Goal: Task Accomplishment & Management: Manage account settings

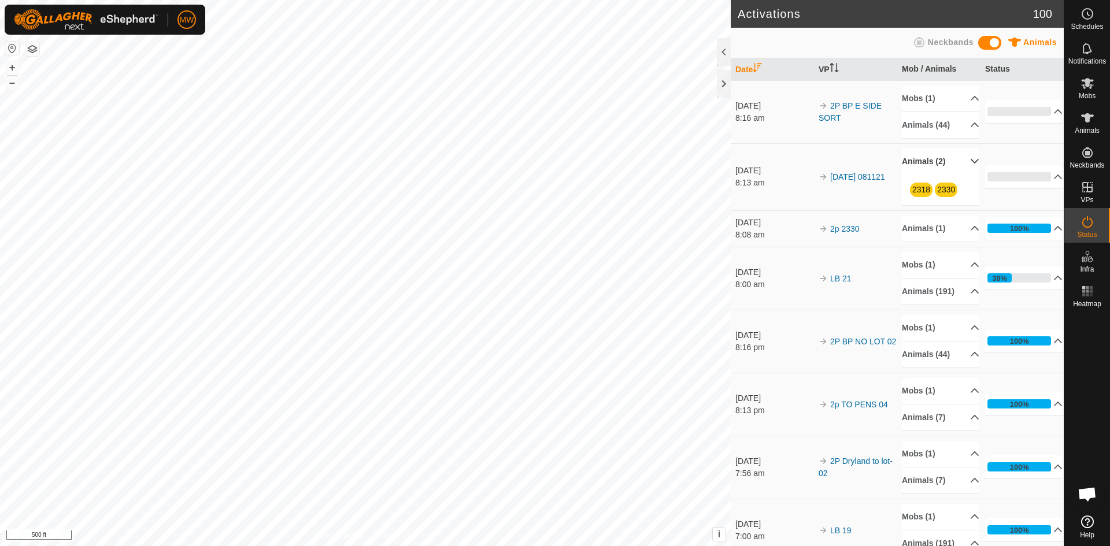
click at [958, 162] on p-accordion-header "Animals (2)" at bounding box center [940, 162] width 77 height 26
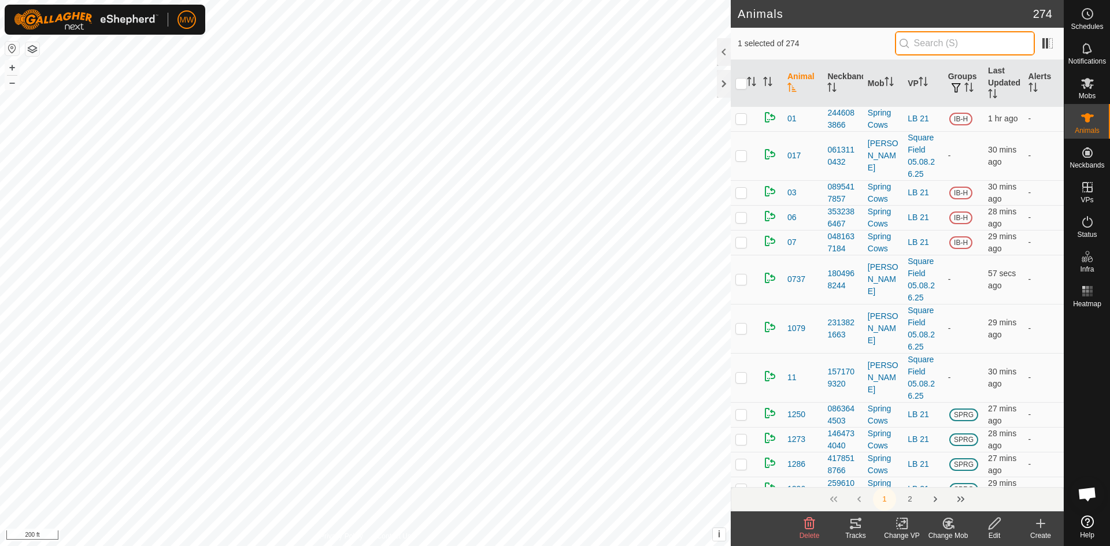
click at [943, 43] on input "text" at bounding box center [965, 43] width 140 height 24
type input "2342"
checkbox input "true"
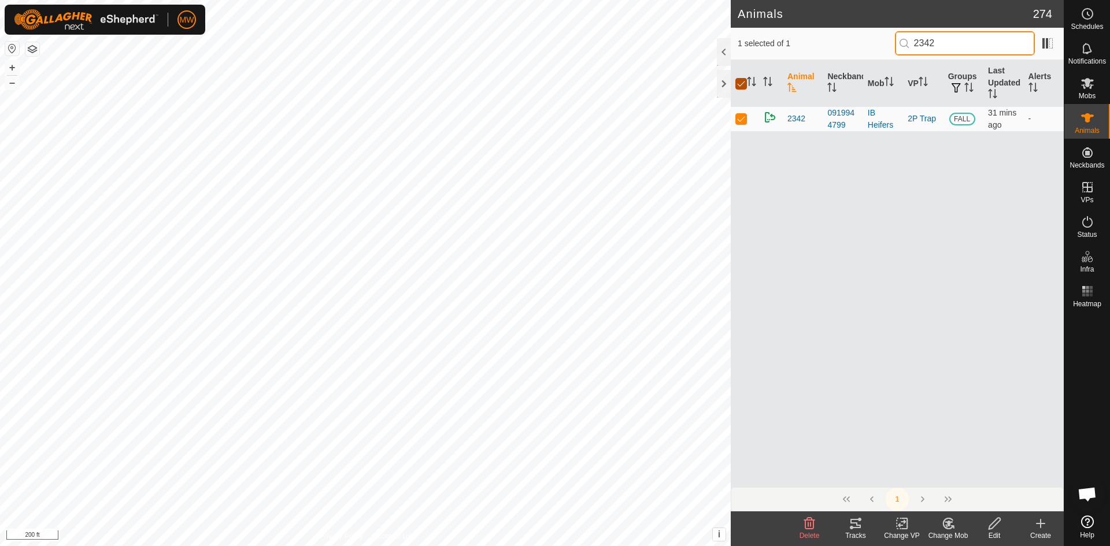
type input "2342"
click at [745, 85] on input "checkbox" at bounding box center [741, 84] width 12 height 12
checkbox input "false"
drag, startPoint x: 946, startPoint y: 47, endPoint x: 875, endPoint y: 54, distance: 72.0
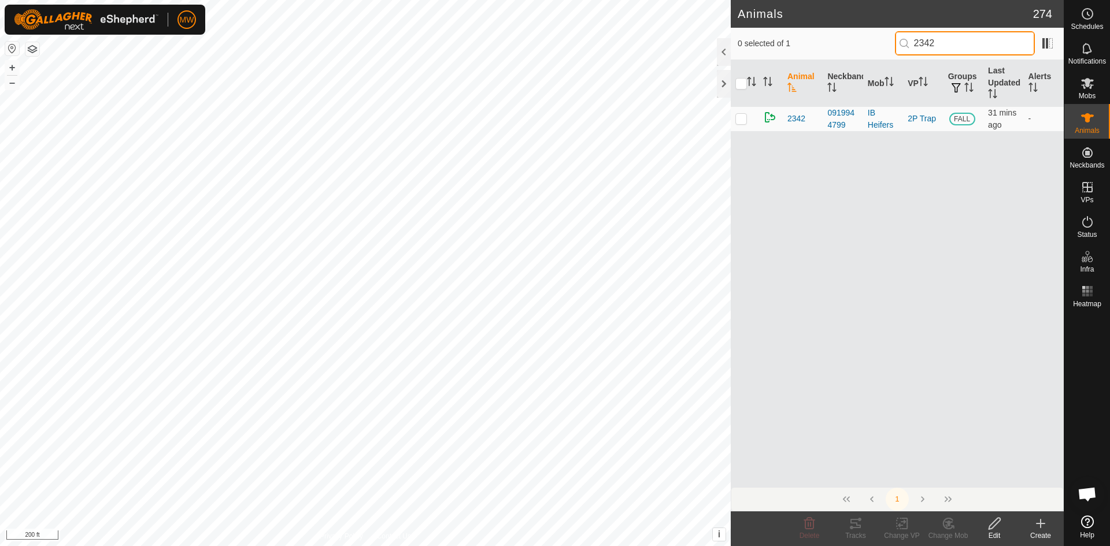
click at [875, 54] on div "0 selected of 1 2342" at bounding box center [897, 43] width 319 height 24
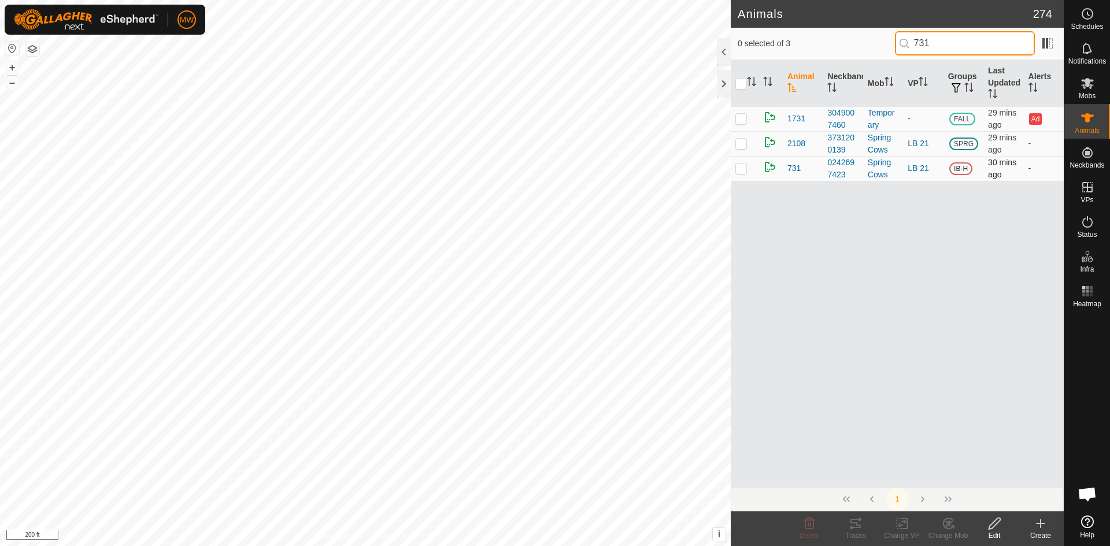
type input "731"
click at [743, 168] on p-checkbox at bounding box center [741, 168] width 12 height 9
checkbox input "true"
click at [793, 166] on span "731" at bounding box center [793, 168] width 13 height 12
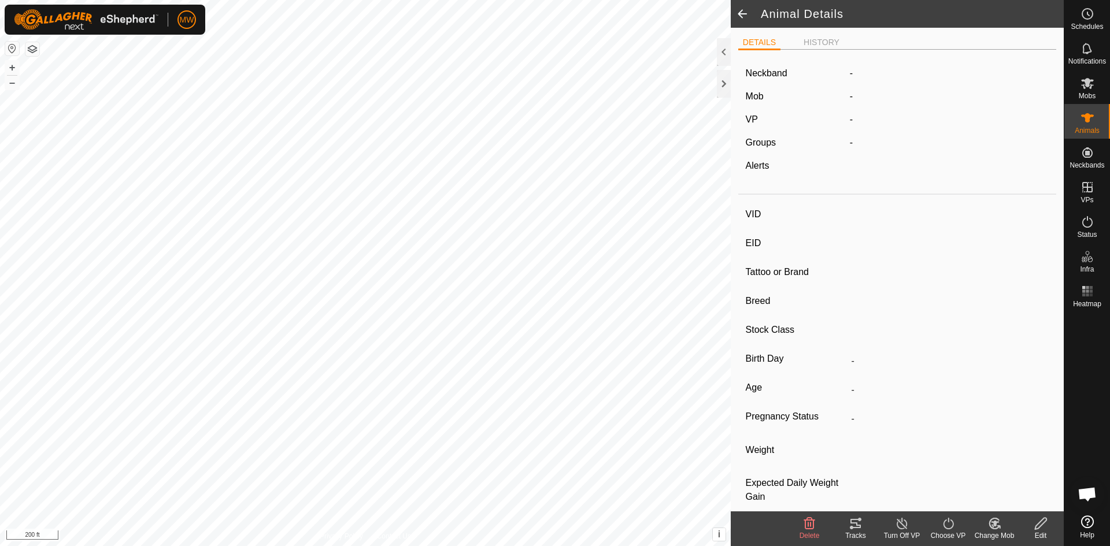
type input "731"
type input "-"
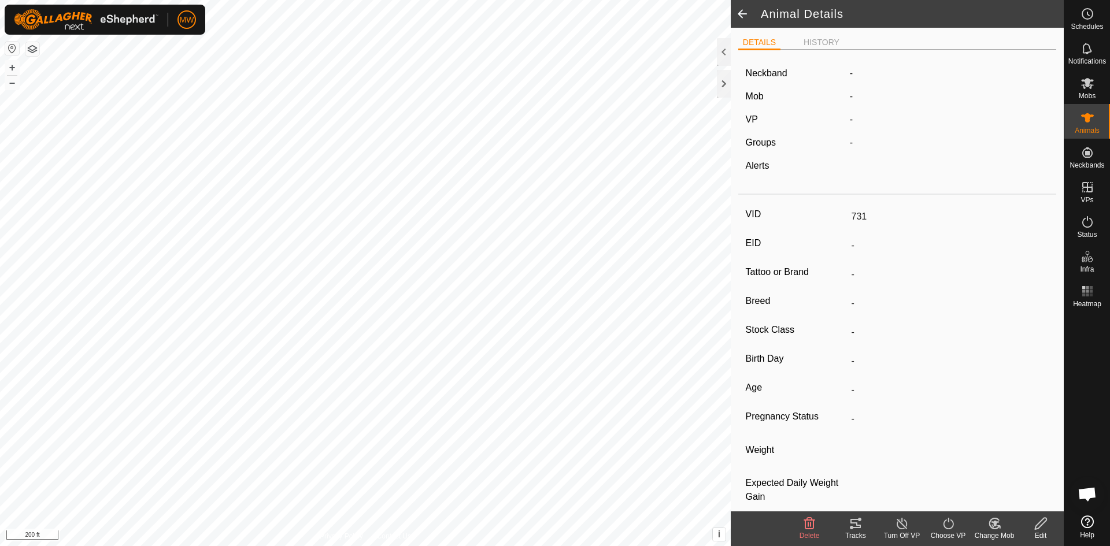
type input "-"
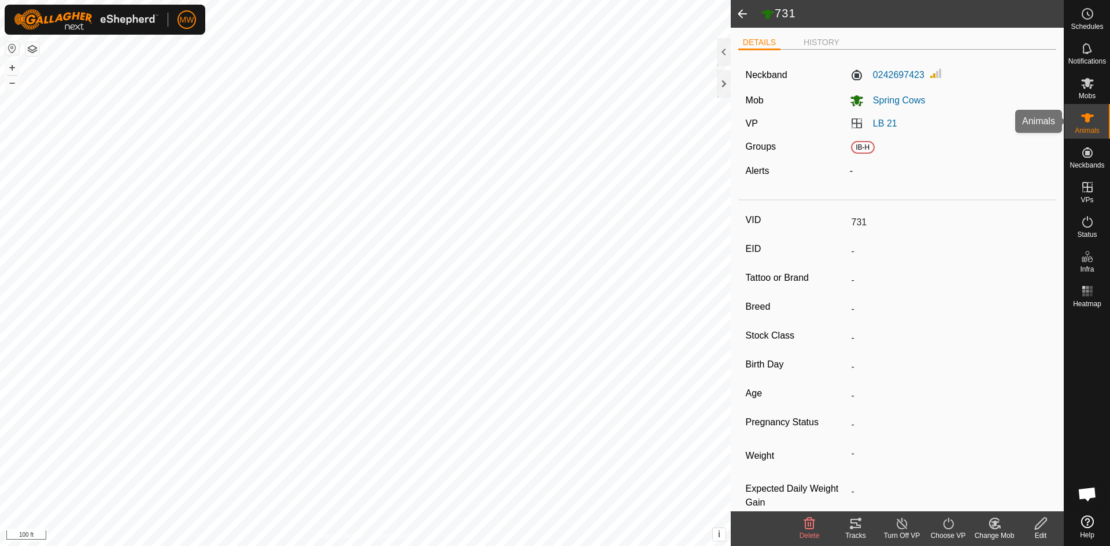
click at [1096, 119] on es-animals-svg-icon at bounding box center [1087, 118] width 21 height 18
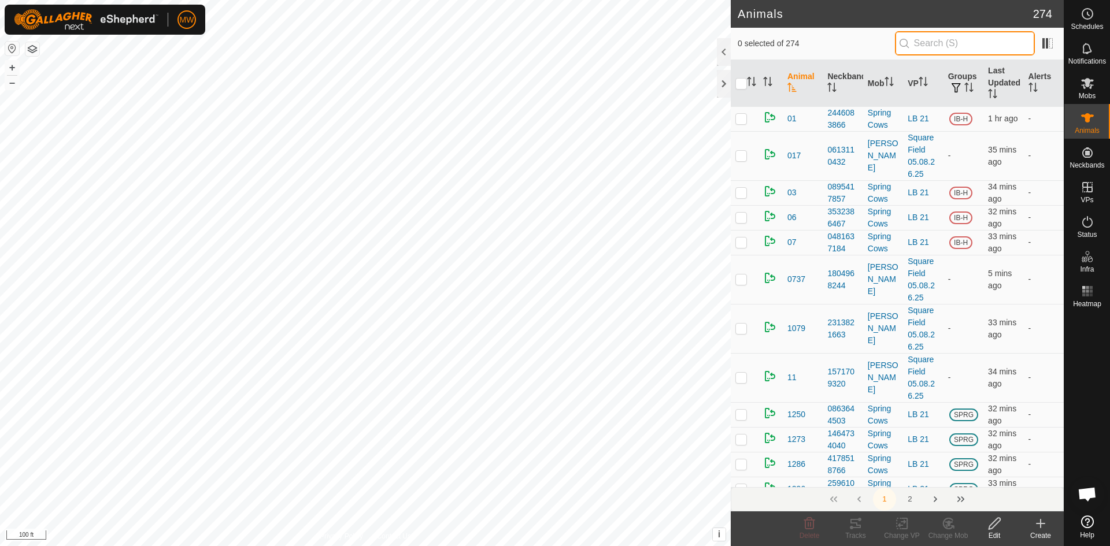
drag, startPoint x: 938, startPoint y: 35, endPoint x: 889, endPoint y: 8, distance: 56.1
click at [938, 39] on input "text" at bounding box center [965, 43] width 140 height 24
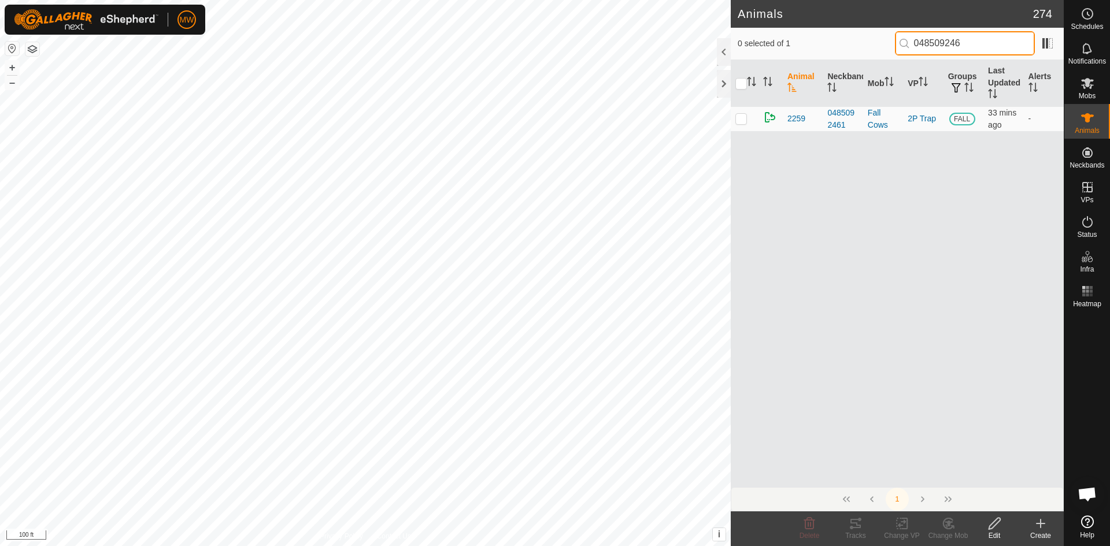
type input "0485092461"
